Goal: Transaction & Acquisition: Purchase product/service

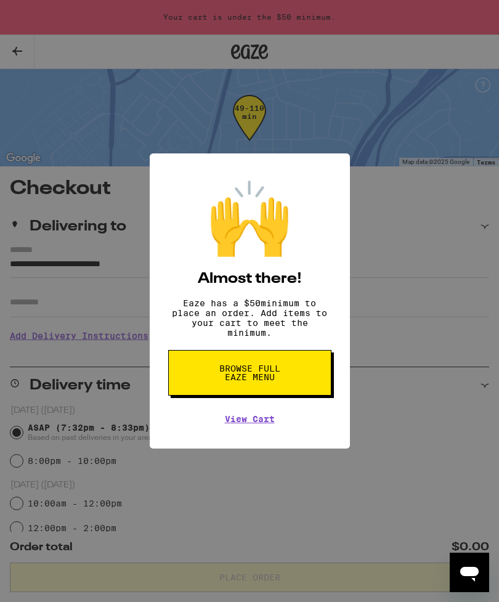
click at [217, 388] on button "Browse full Eaze Menu" at bounding box center [249, 373] width 163 height 46
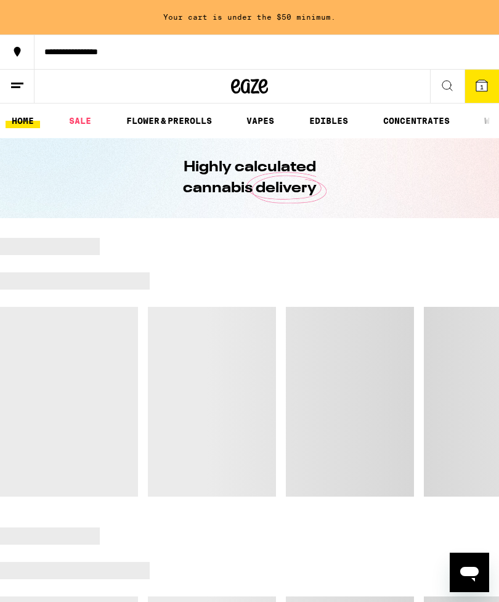
click at [476, 84] on icon at bounding box center [481, 85] width 11 height 11
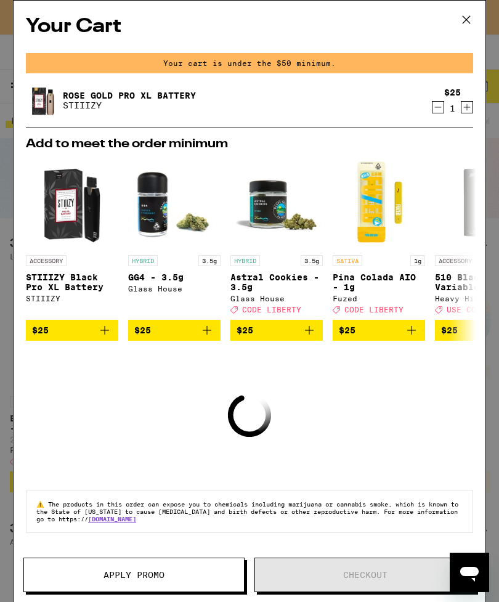
click at [472, 23] on icon at bounding box center [466, 19] width 18 height 18
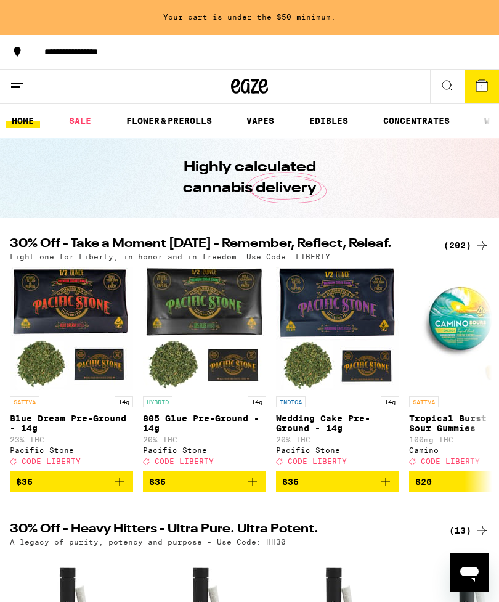
click at [262, 128] on link "VAPES" at bounding box center [260, 120] width 40 height 15
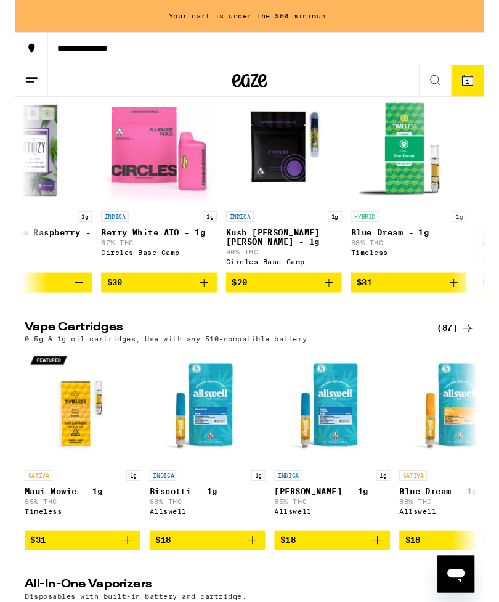
scroll to position [166, 0]
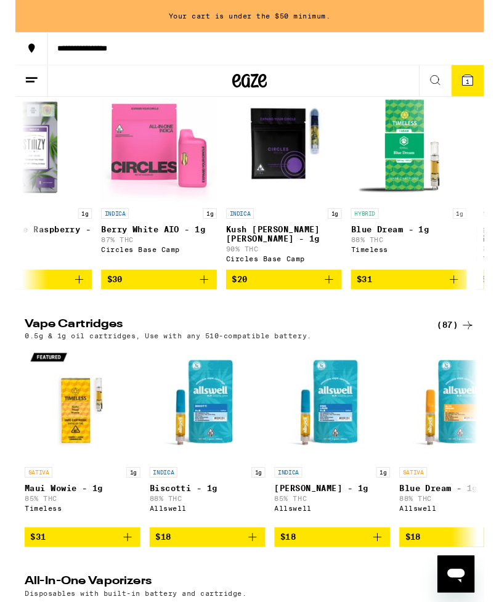
click at [457, 354] on div "(87)" at bounding box center [469, 347] width 40 height 15
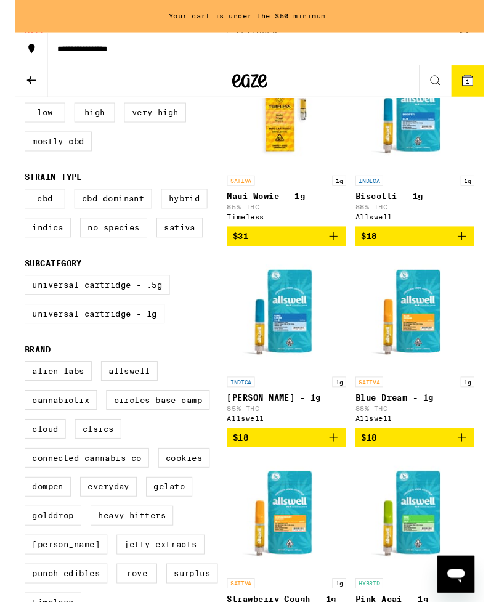
scroll to position [207, 0]
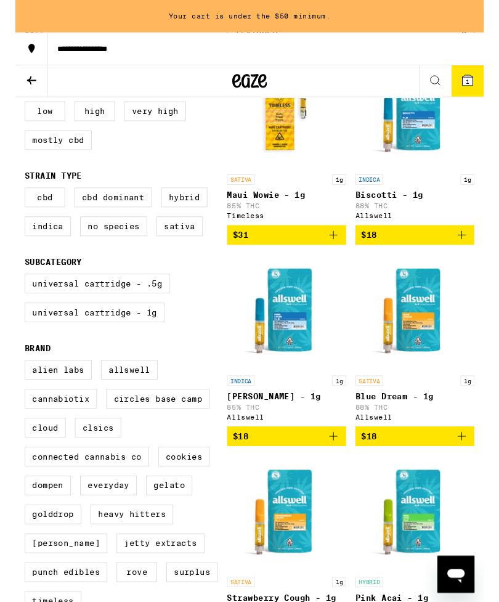
click at [158, 128] on label "Very High" at bounding box center [149, 118] width 66 height 21
click at [13, 110] on input "Very High" at bounding box center [12, 110] width 1 height 1
checkbox input "true"
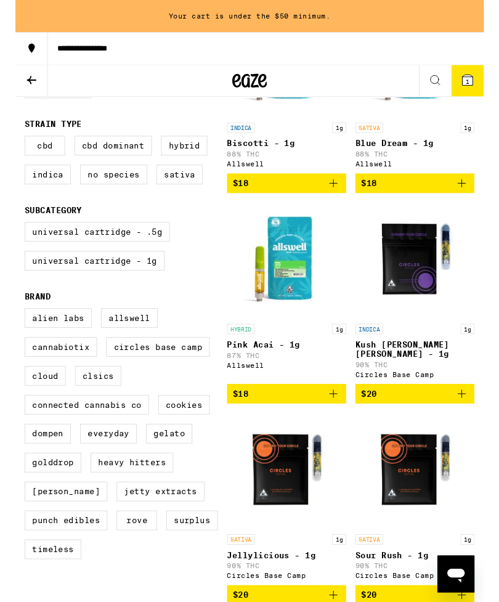
scroll to position [263, 0]
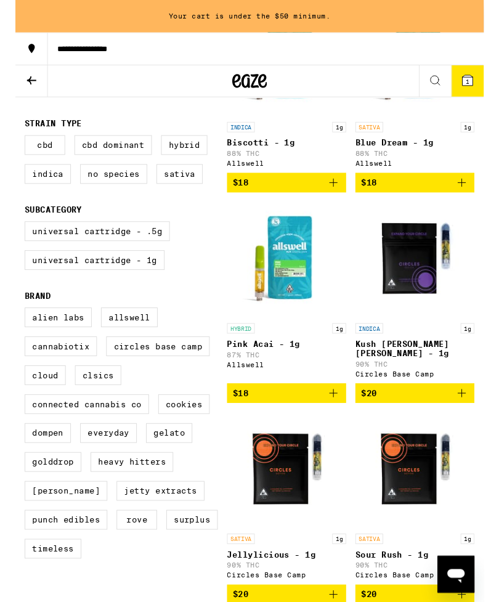
click at [76, 288] on label "Universal Cartridge - 1g" at bounding box center [84, 277] width 149 height 21
click at [13, 239] on input "Universal Cartridge - 1g" at bounding box center [12, 238] width 1 height 1
checkbox input "true"
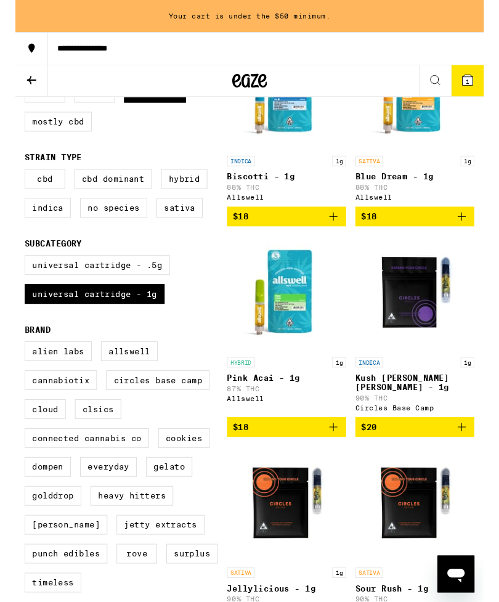
scroll to position [227, 0]
click at [475, 236] on icon "Add to bag" at bounding box center [475, 230] width 15 height 15
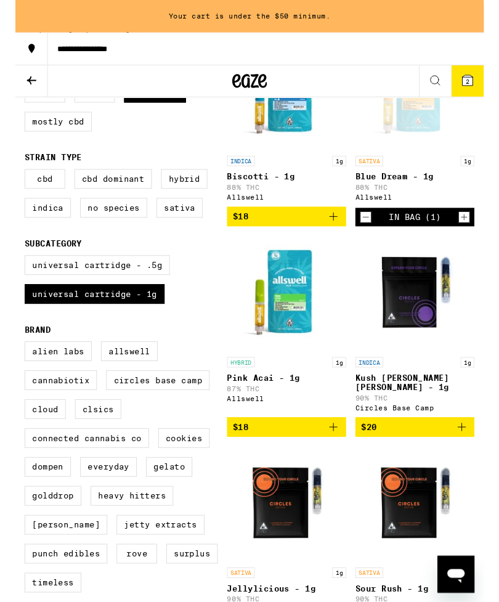
click at [376, 239] on icon "Decrement" at bounding box center [373, 231] width 11 height 15
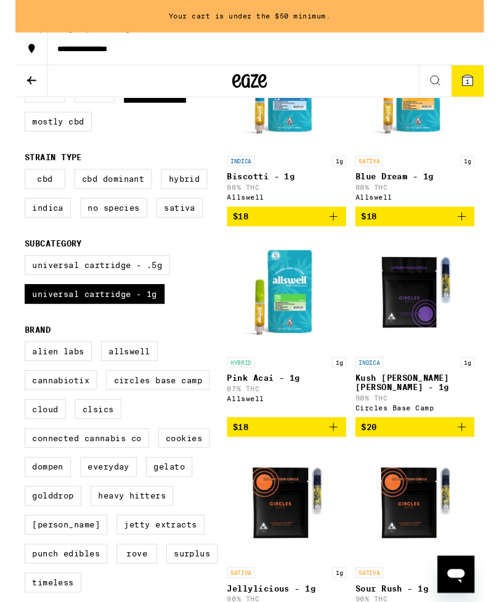
click at [480, 462] on icon "Add to bag" at bounding box center [475, 455] width 15 height 15
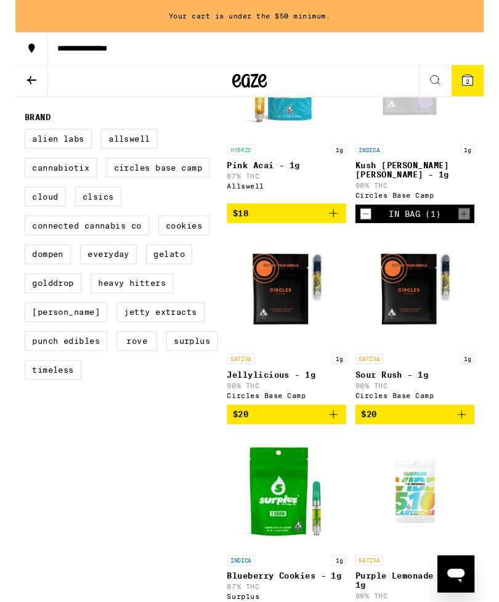
scroll to position [469, 0]
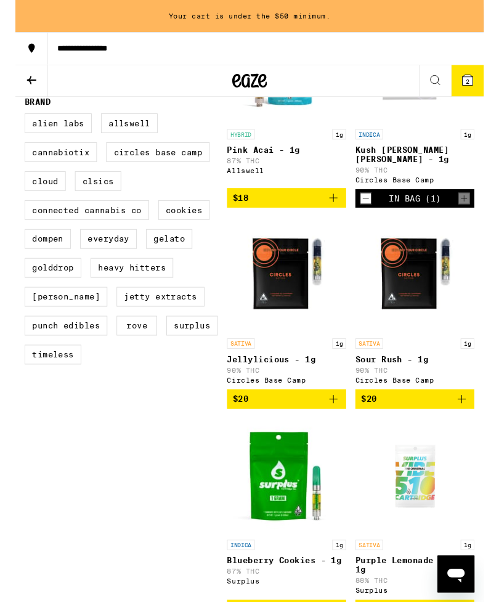
click at [295, 297] on img "Open page for Jellylicious - 1g from Circles Base Camp" at bounding box center [288, 293] width 123 height 123
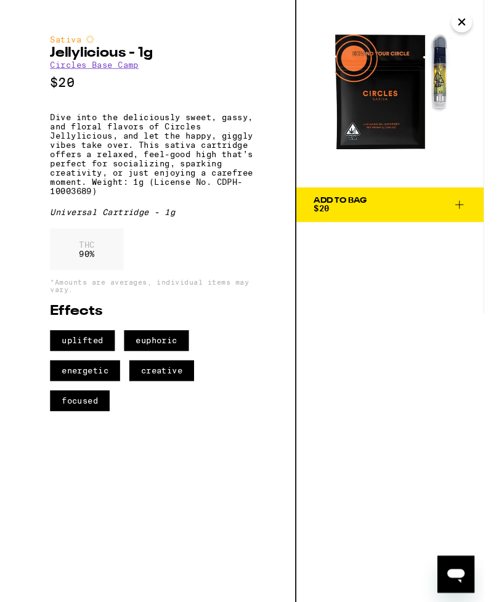
click at [491, 26] on img at bounding box center [400, 100] width 200 height 200
click at [476, 20] on icon "Close" at bounding box center [475, 23] width 15 height 18
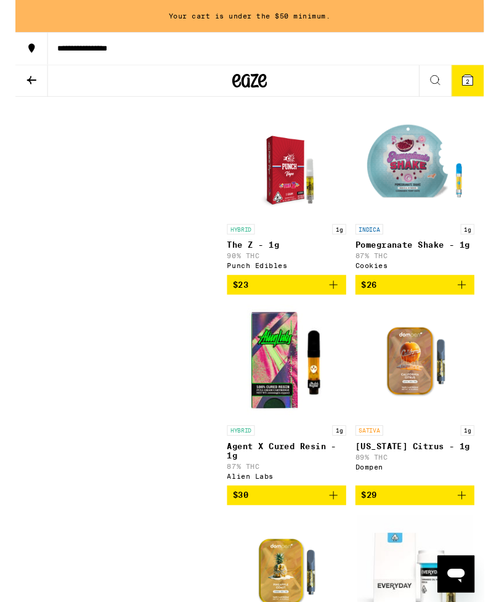
scroll to position [1460, 0]
click at [292, 210] on img "Open page for The Z - 1g from Punch Edibles" at bounding box center [289, 170] width 96 height 123
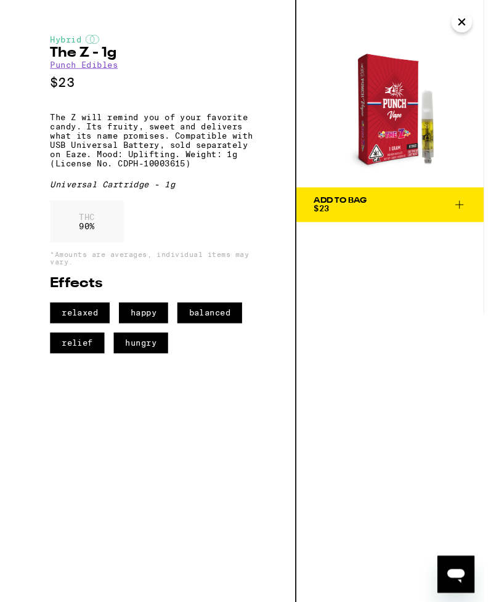
click at [474, 223] on icon at bounding box center [473, 218] width 15 height 15
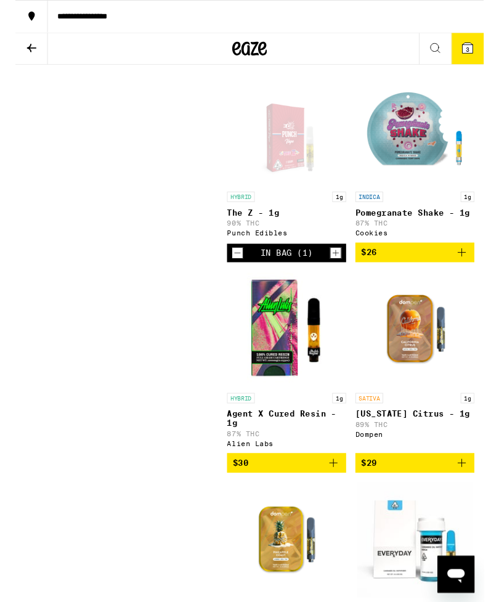
click at [486, 55] on icon at bounding box center [481, 51] width 11 height 11
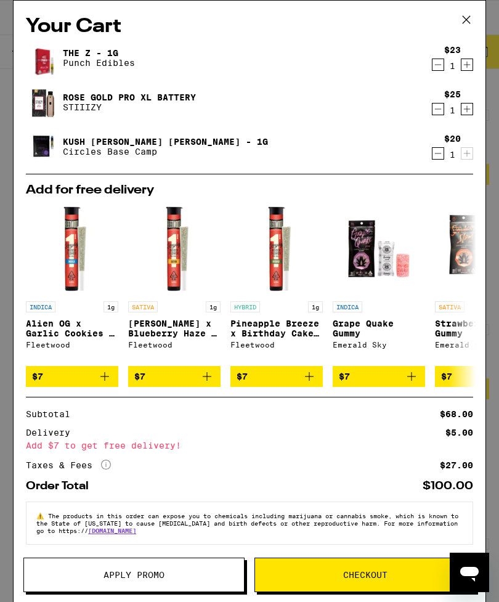
click at [310, 383] on icon "Add to bag" at bounding box center [309, 376] width 15 height 15
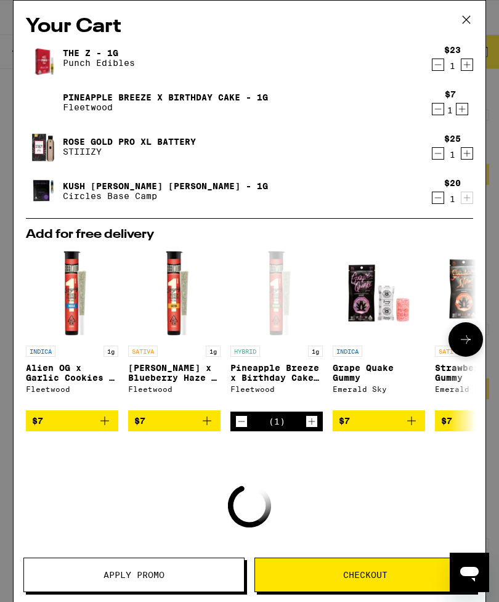
click at [403, 567] on button "Checkout" at bounding box center [365, 575] width 221 height 35
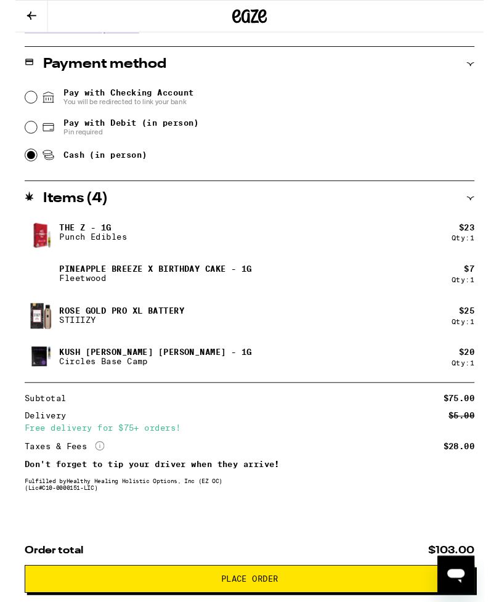
scroll to position [531, 0]
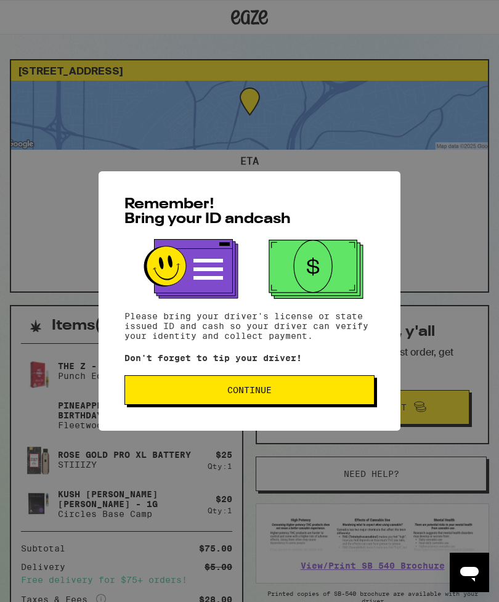
click at [182, 395] on span "Continue" at bounding box center [249, 390] width 229 height 9
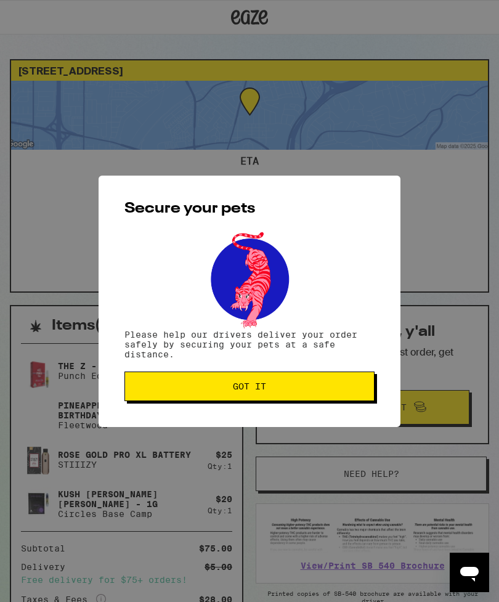
click at [242, 390] on span "Got it" at bounding box center [249, 386] width 33 height 9
